Goal: Task Accomplishment & Management: Manage account settings

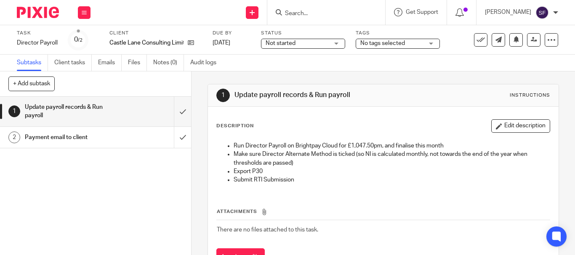
click at [358, 15] on input "Search" at bounding box center [322, 14] width 76 height 8
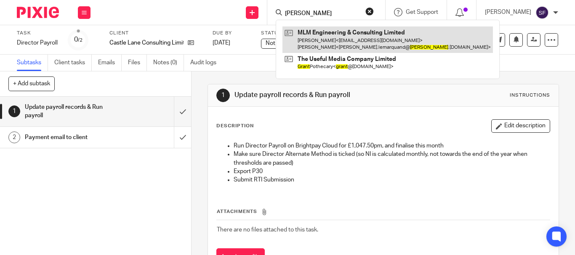
type input "trant"
click at [356, 44] on link at bounding box center [387, 40] width 210 height 26
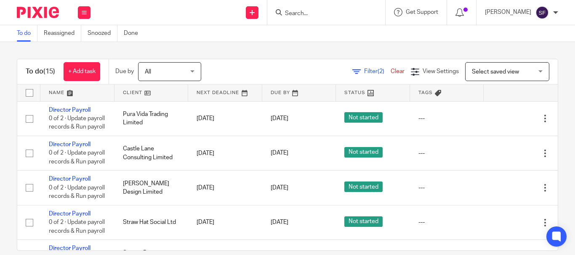
click at [341, 14] on input "Search" at bounding box center [322, 14] width 76 height 8
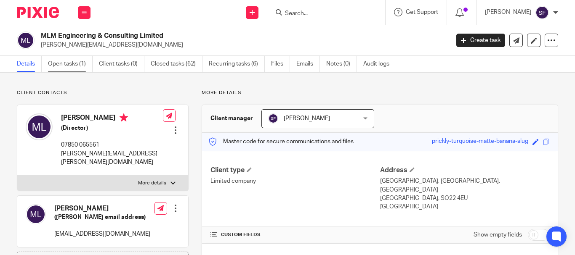
click at [79, 64] on link "Open tasks (1)" at bounding box center [70, 64] width 45 height 16
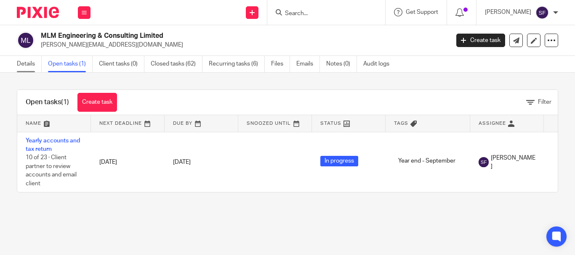
click at [27, 68] on link "Details" at bounding box center [29, 64] width 25 height 16
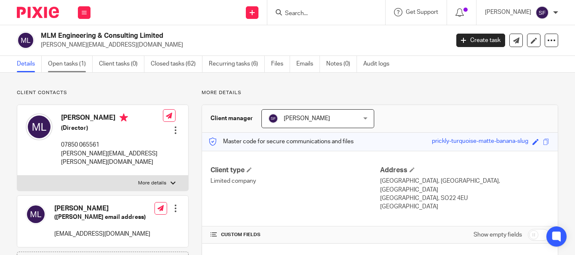
click at [74, 66] on link "Open tasks (1)" at bounding box center [70, 64] width 45 height 16
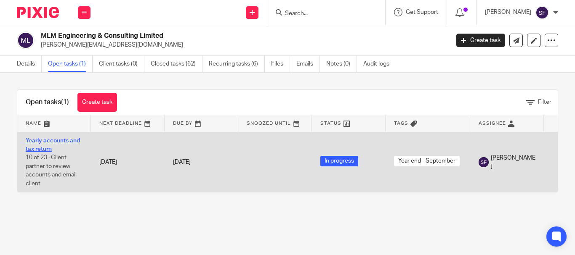
click at [39, 149] on link "Yearly accounts and tax return" at bounding box center [53, 145] width 54 height 14
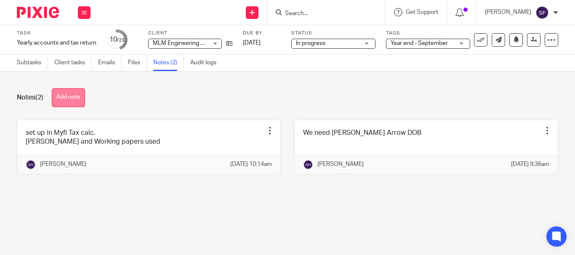
click at [80, 98] on button "Add note" at bounding box center [68, 97] width 33 height 19
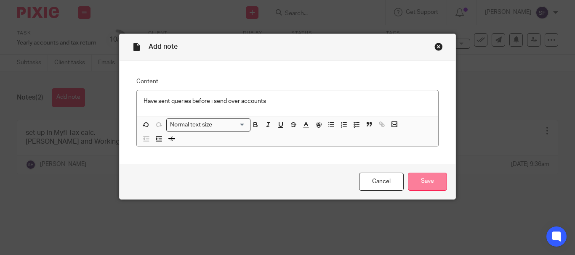
click at [433, 183] on input "Save" at bounding box center [427, 182] width 39 height 18
